Goal: Task Accomplishment & Management: Use online tool/utility

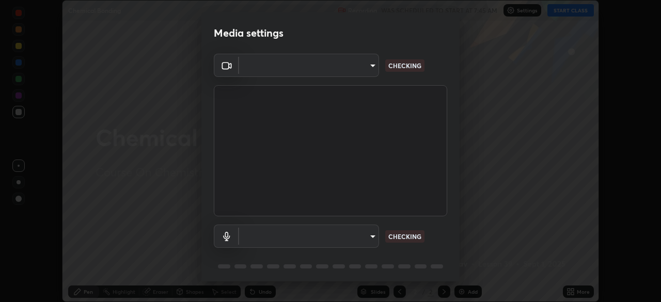
scroll to position [37, 0]
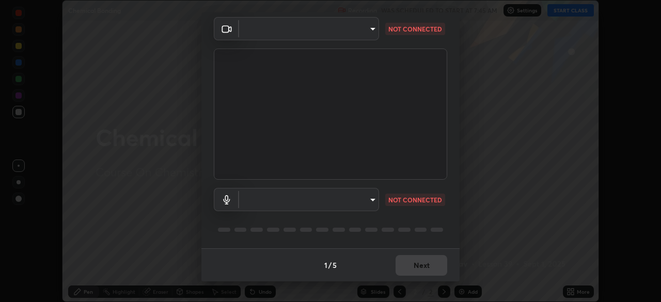
type input "298c0b4550502209631f64da4d66d5e7bfc64cde4025000ed24062e9a76660ac"
type input "613fbaf2b717db9c3ea5dd3d0eee28d6c1010d71e23d70e699fae8198f5098a6"
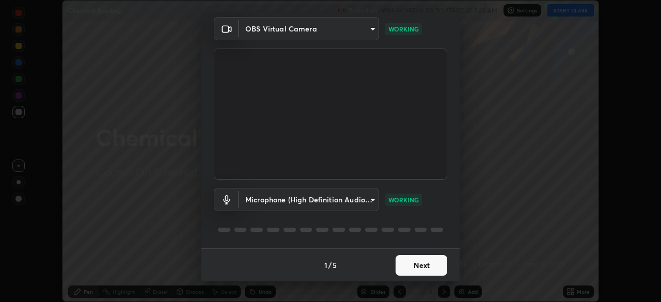
click at [429, 266] on button "Next" at bounding box center [421, 265] width 52 height 21
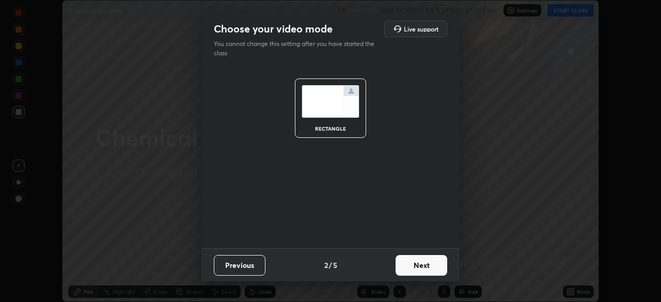
scroll to position [0, 0]
click at [428, 266] on button "Next" at bounding box center [421, 265] width 52 height 21
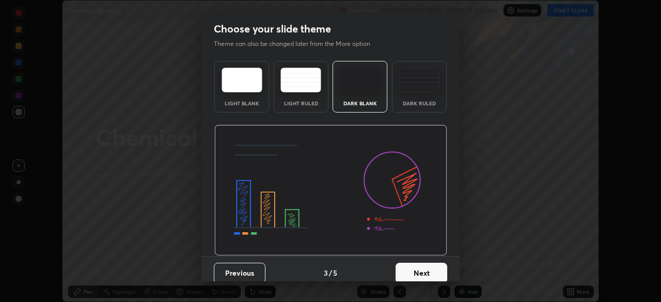
click at [429, 103] on div "Dark Ruled" at bounding box center [418, 103] width 41 height 5
click at [420, 267] on button "Next" at bounding box center [421, 273] width 52 height 21
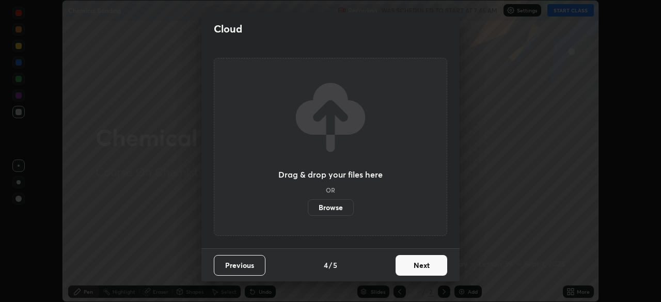
click at [416, 265] on button "Next" at bounding box center [421, 265] width 52 height 21
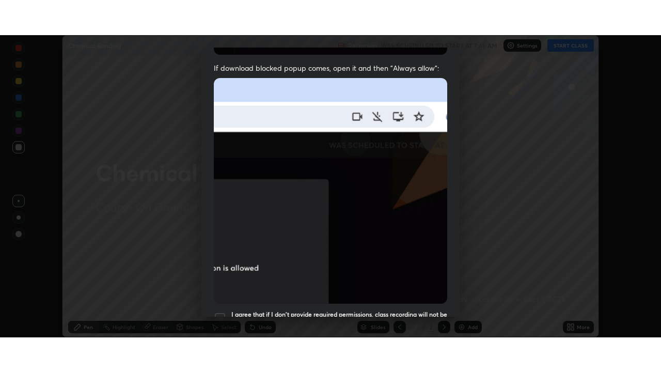
scroll to position [247, 0]
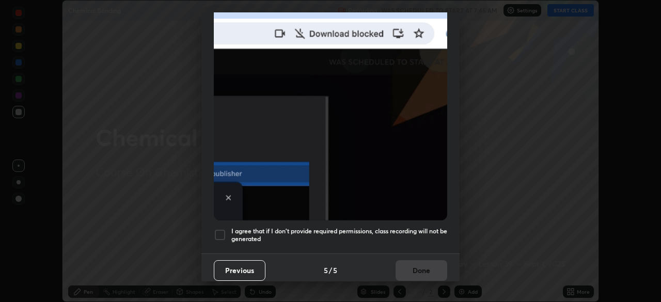
click at [420, 227] on h5 "I agree that if I don't provide required permissions, class recording will not …" at bounding box center [339, 235] width 216 height 16
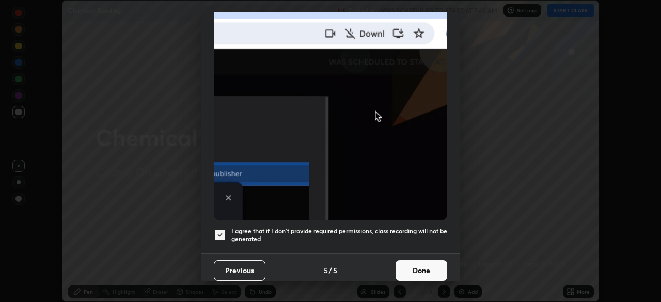
click at [413, 261] on button "Done" at bounding box center [421, 270] width 52 height 21
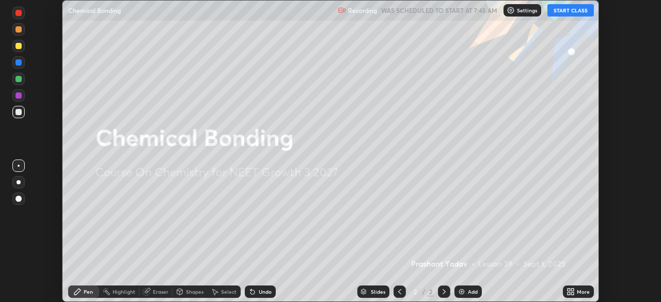
click at [575, 10] on button "START CLASS" at bounding box center [570, 10] width 46 height 12
click at [578, 289] on div "More" at bounding box center [582, 291] width 13 height 5
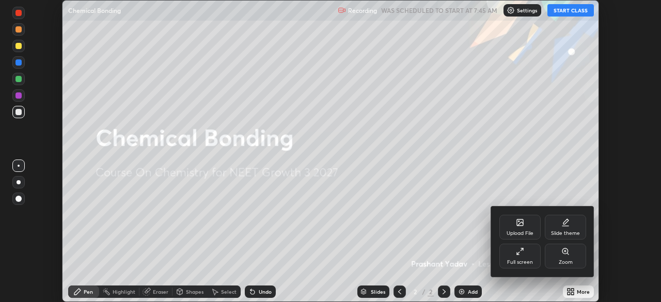
click at [528, 256] on div "Full screen" at bounding box center [519, 256] width 41 height 25
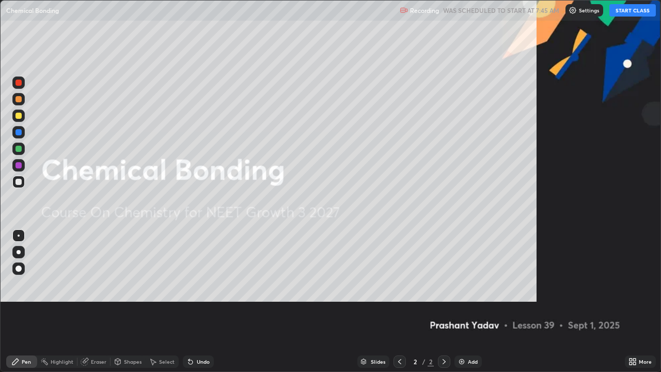
scroll to position [372, 661]
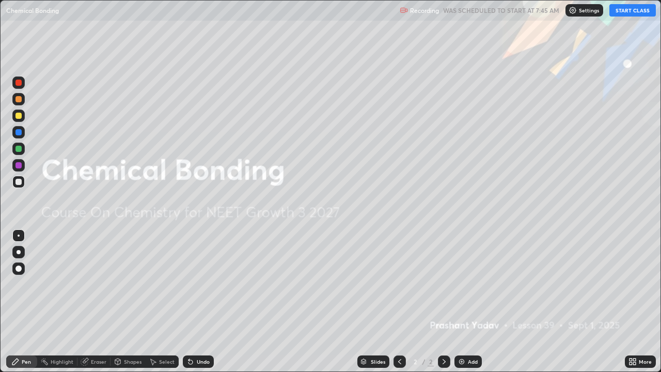
click at [472, 301] on div "Add" at bounding box center [473, 361] width 10 height 5
